Goal: Task Accomplishment & Management: Complete application form

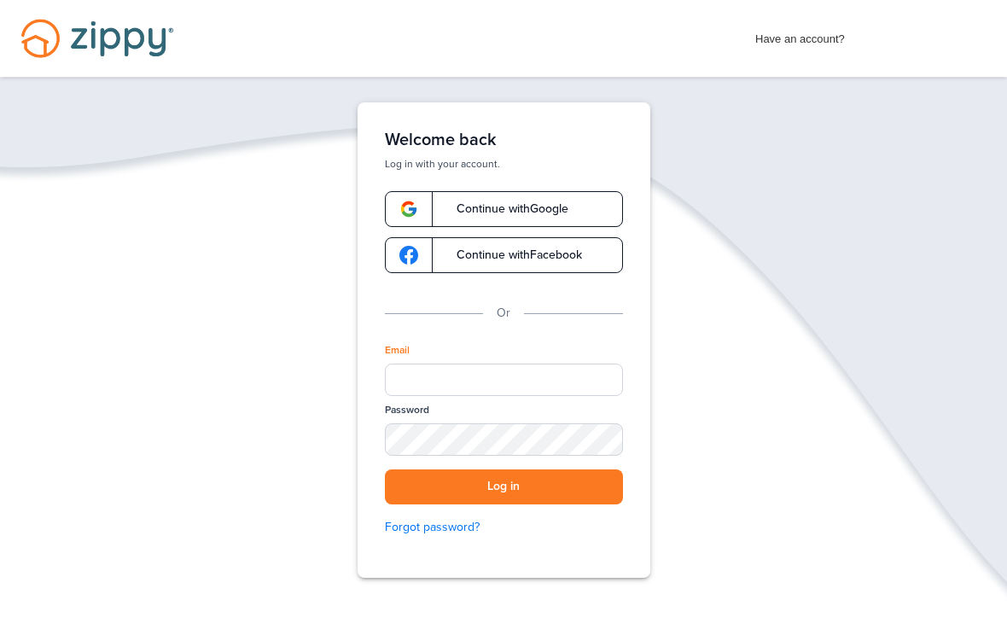
scroll to position [219, 0]
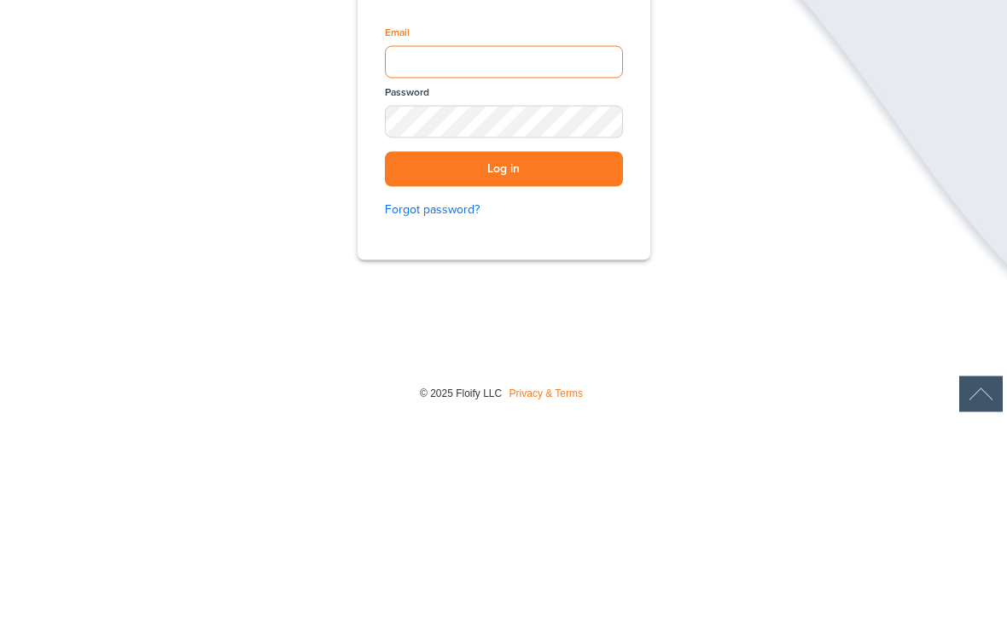
type input "**********"
click at [503, 370] on button "Log in" at bounding box center [504, 387] width 238 height 35
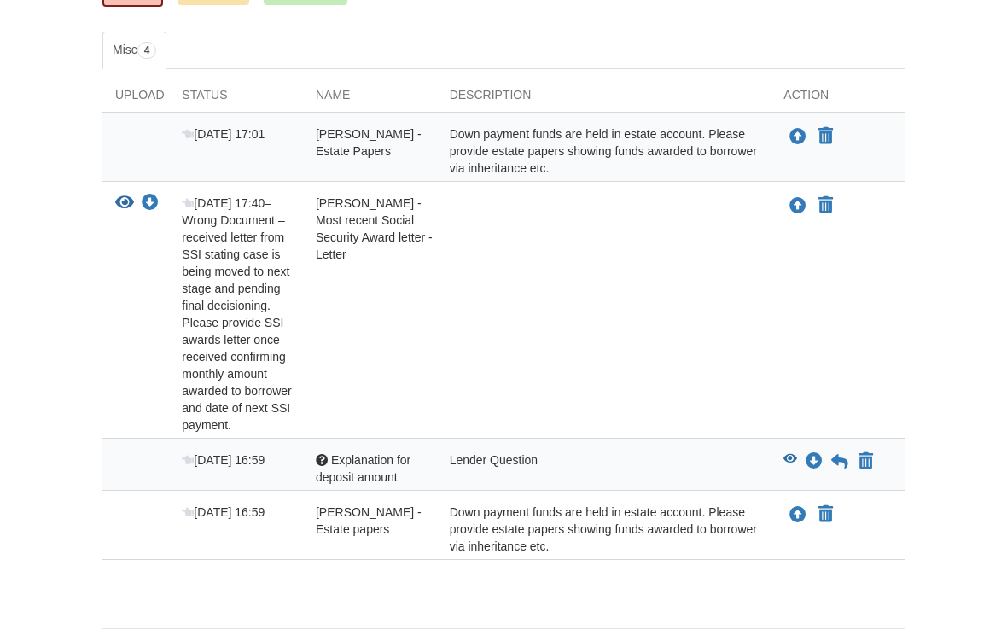
scroll to position [339, 0]
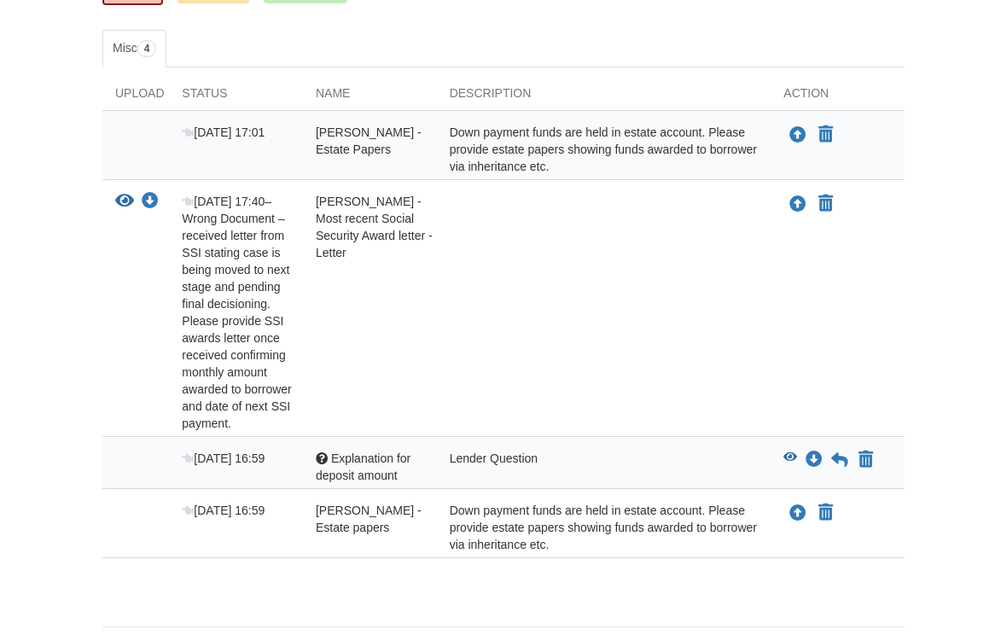
click at [798, 519] on icon "Upload Suzanne Stephens - Estate papers" at bounding box center [797, 513] width 17 height 17
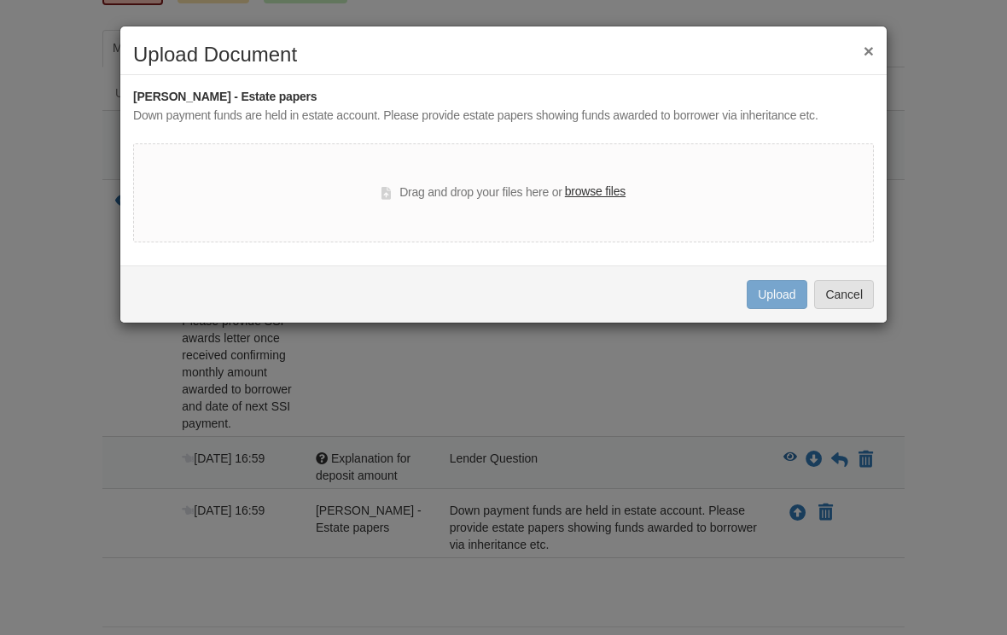
click at [594, 195] on label "browse files" at bounding box center [595, 192] width 61 height 19
click at [0, 0] on input "browse files" at bounding box center [0, 0] width 0 height 0
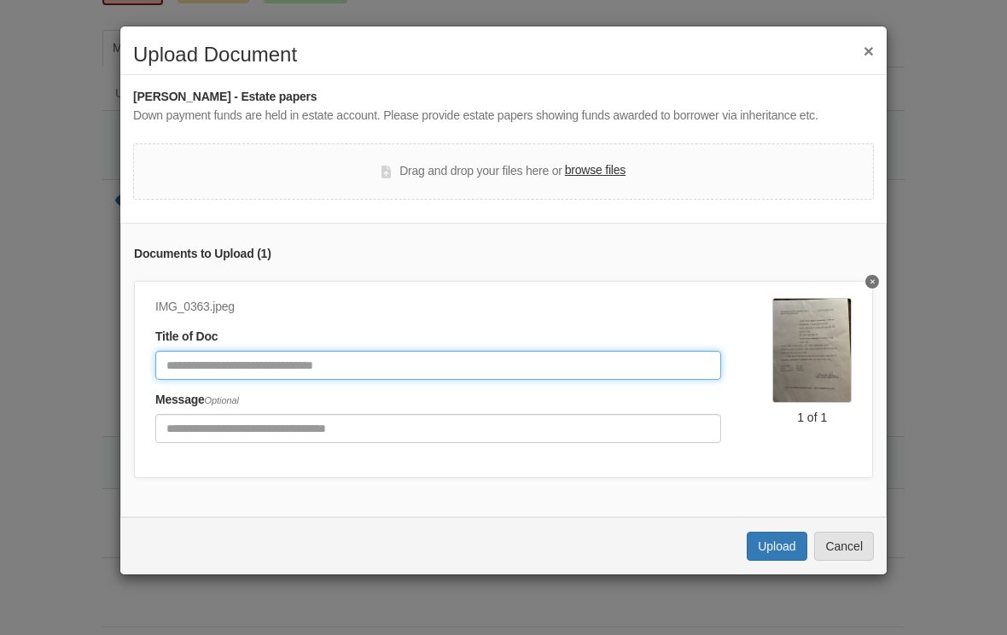
click at [191, 373] on input "Document Title" at bounding box center [438, 365] width 566 height 29
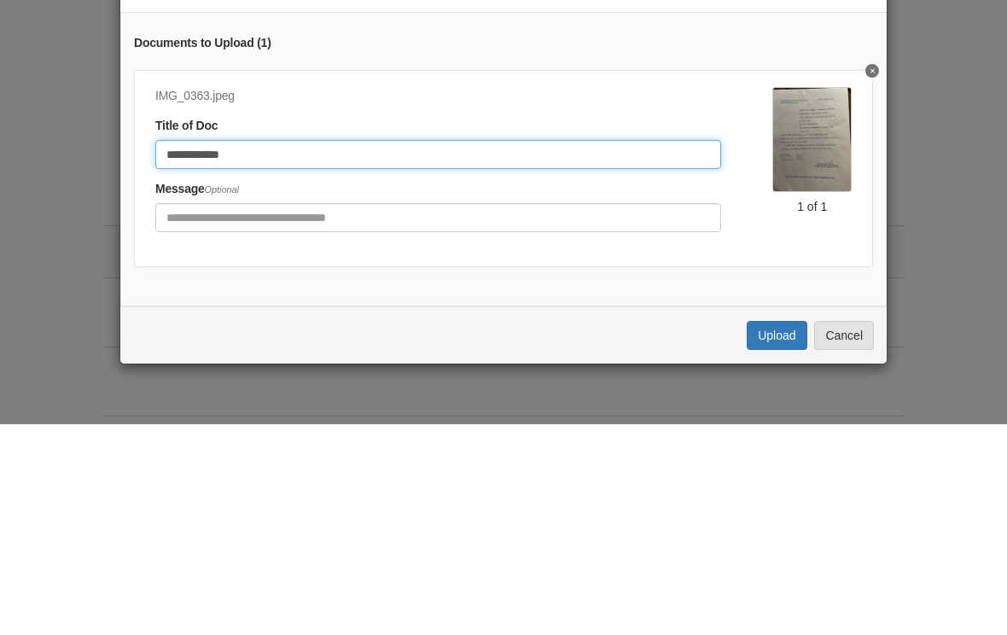
type input "**********"
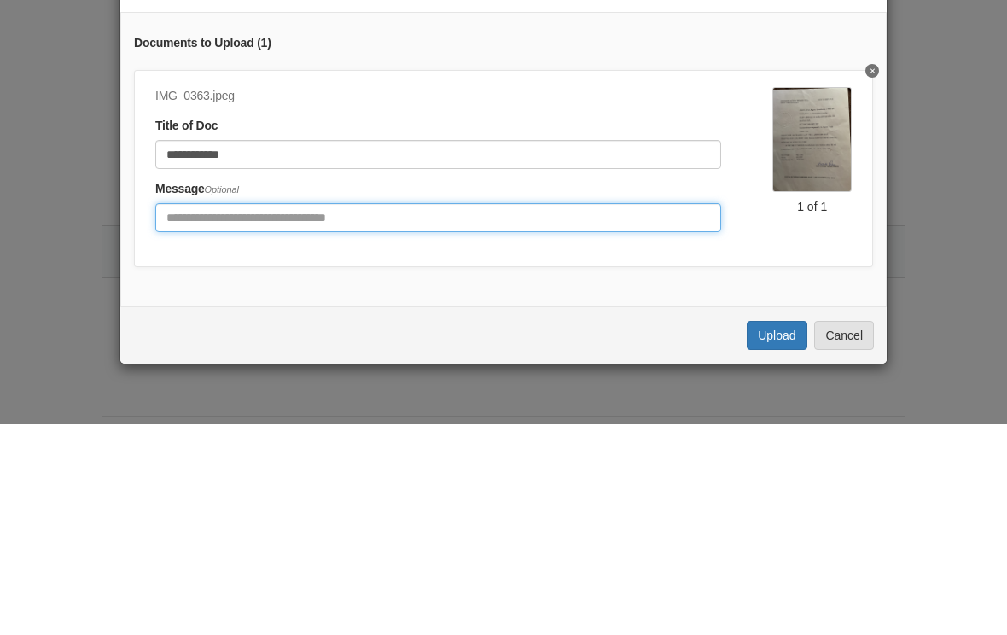
click at [174, 414] on input "Include any comments on this document" at bounding box center [438, 428] width 566 height 29
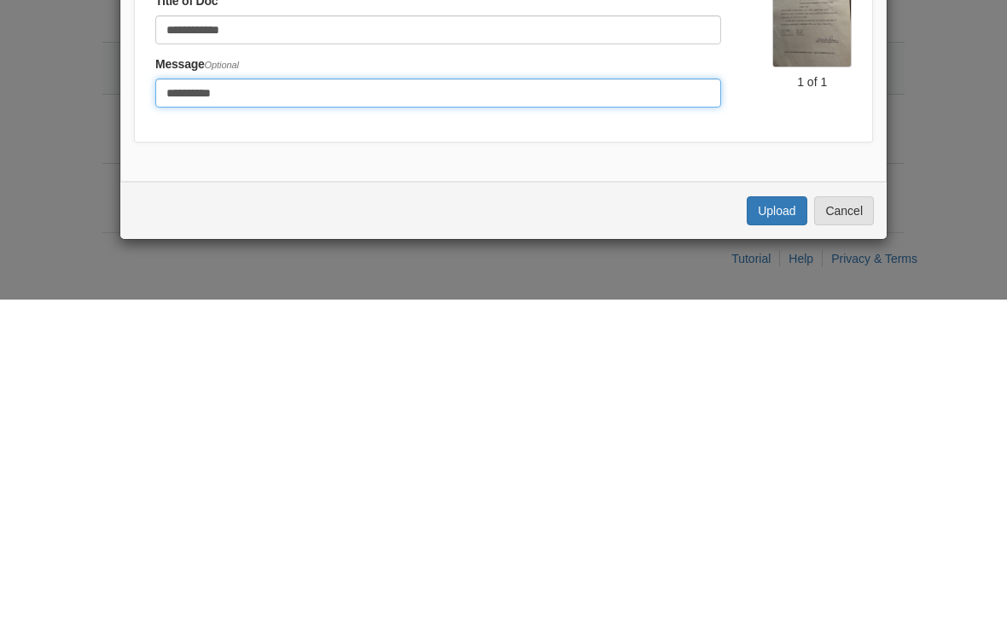
type input "**********"
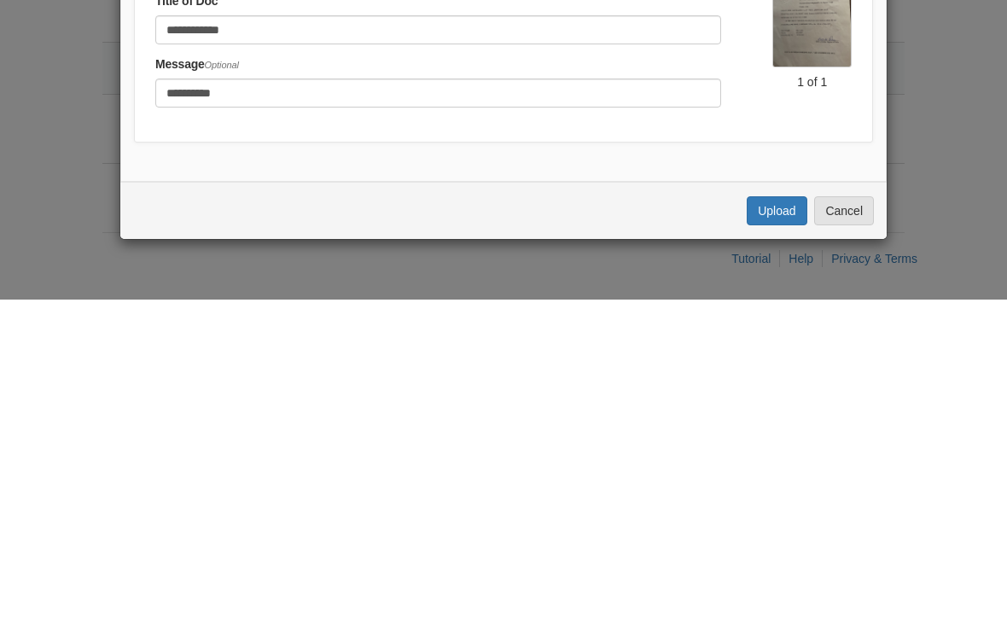
click at [763, 531] on button "Upload" at bounding box center [776, 545] width 60 height 29
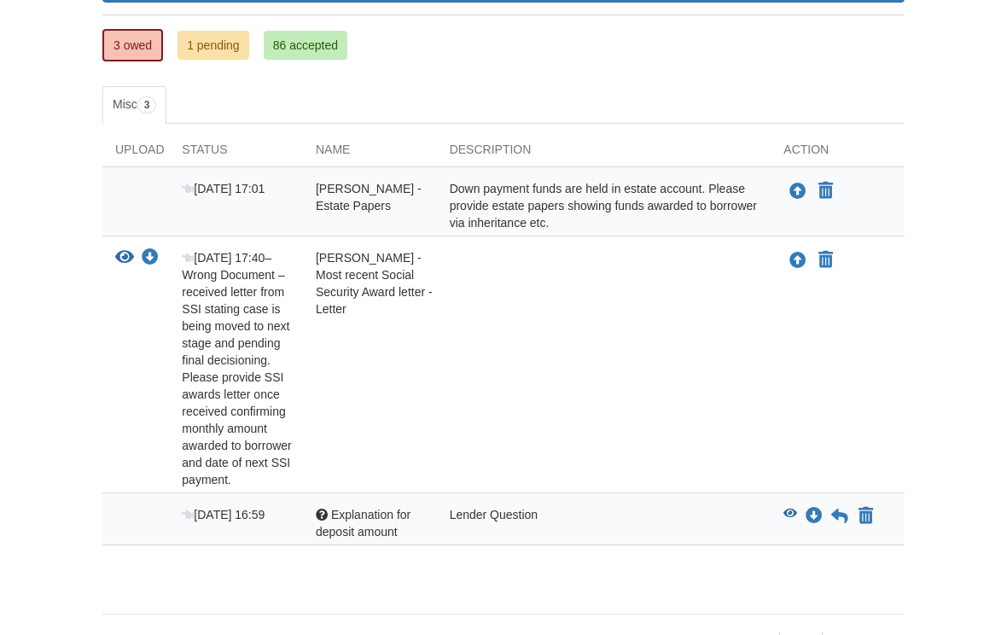
scroll to position [285, 0]
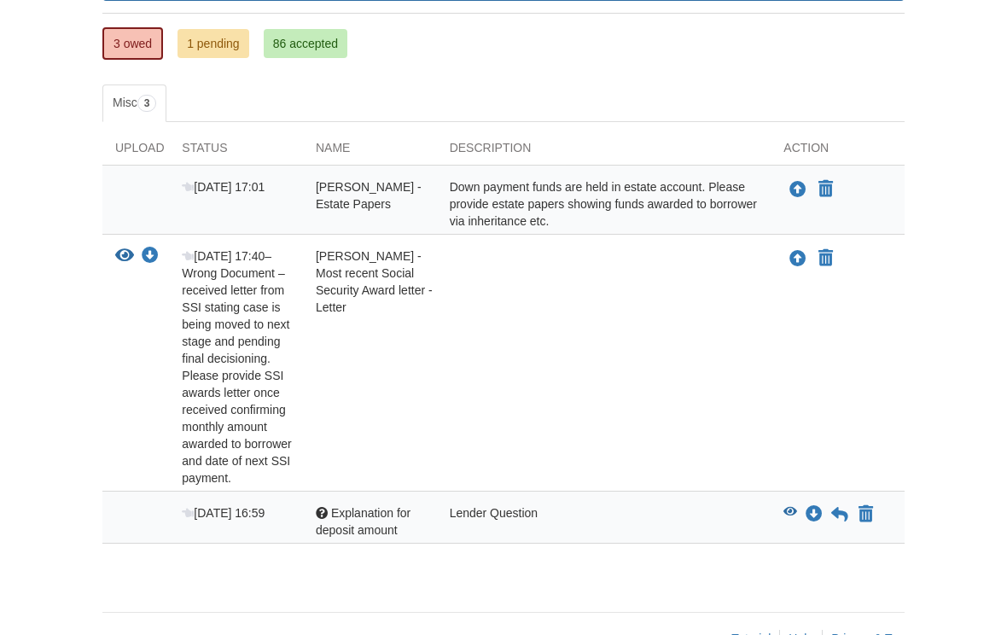
click at [582, 521] on div "Lender Question" at bounding box center [604, 521] width 334 height 34
click at [496, 524] on div "Lender Question" at bounding box center [604, 521] width 334 height 34
click at [365, 528] on span "Explanation for deposit amount" at bounding box center [363, 521] width 95 height 31
click at [495, 514] on div "Lender Question" at bounding box center [604, 521] width 334 height 34
click at [795, 513] on icon "View Explanation for deposit amount" at bounding box center [790, 512] width 14 height 12
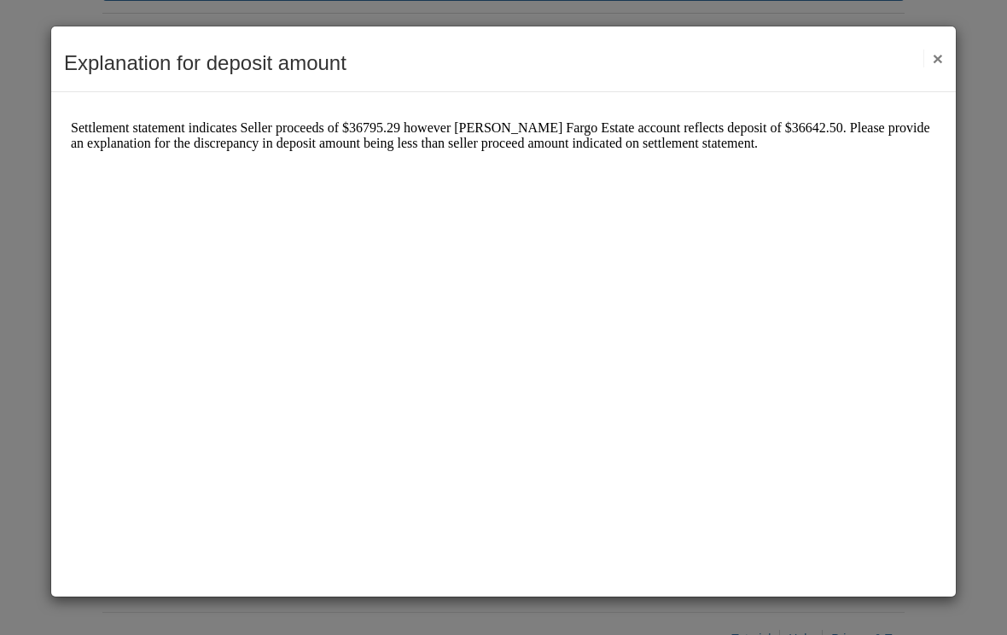
scroll to position [0, 0]
click at [934, 67] on button "×" at bounding box center [933, 58] width 20 height 18
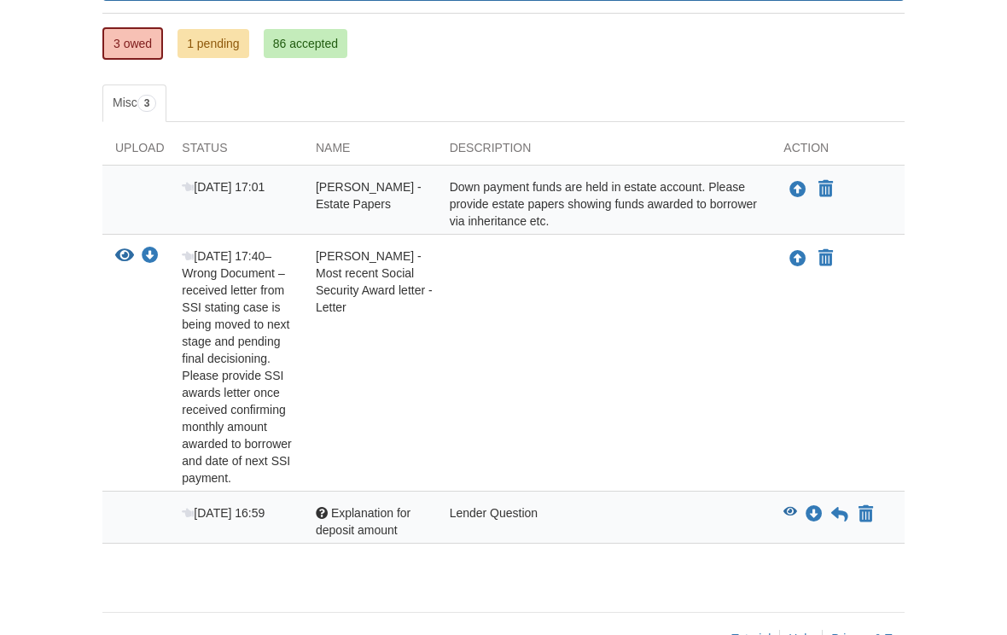
click at [4, 434] on body "mrs.djstephens4@yahoo.com Logout" at bounding box center [503, 198] width 1007 height 966
click at [308, 44] on link "86 accepted" at bounding box center [306, 43] width 84 height 29
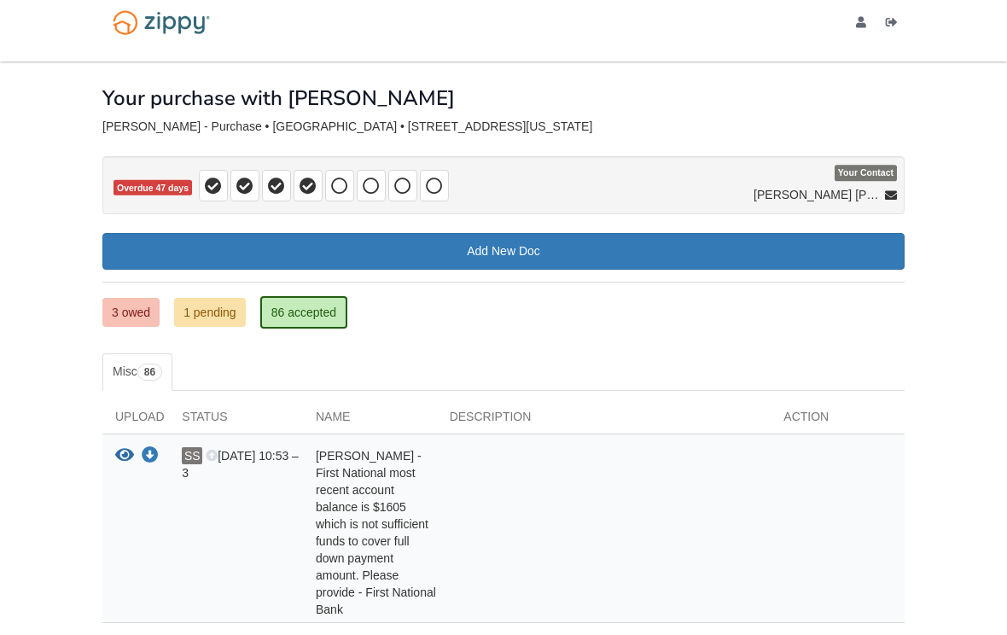
scroll to position [25, 0]
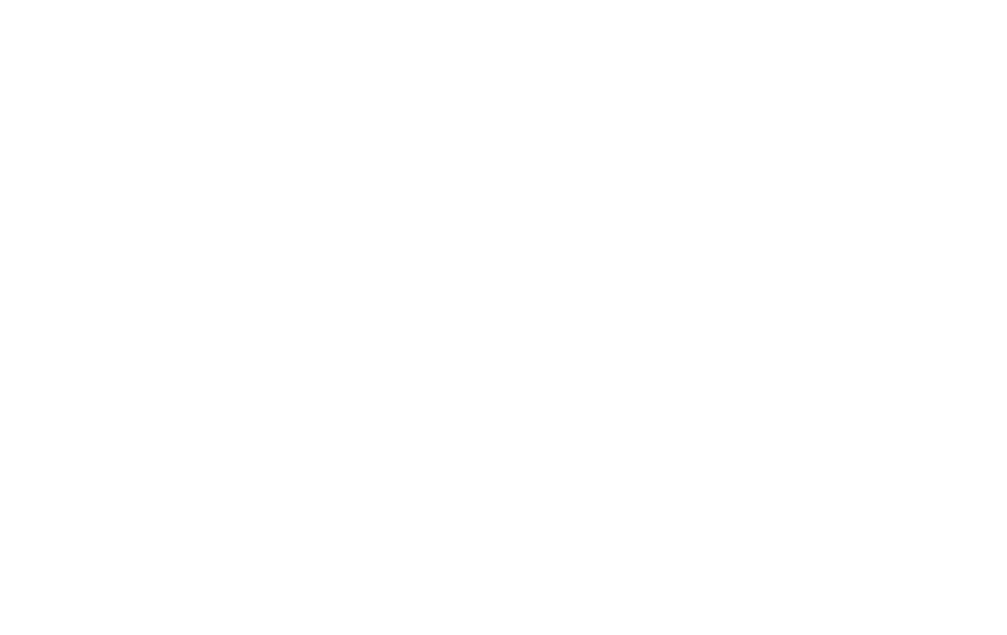
scroll to position [310, 0]
